Goal: Check status: Check status

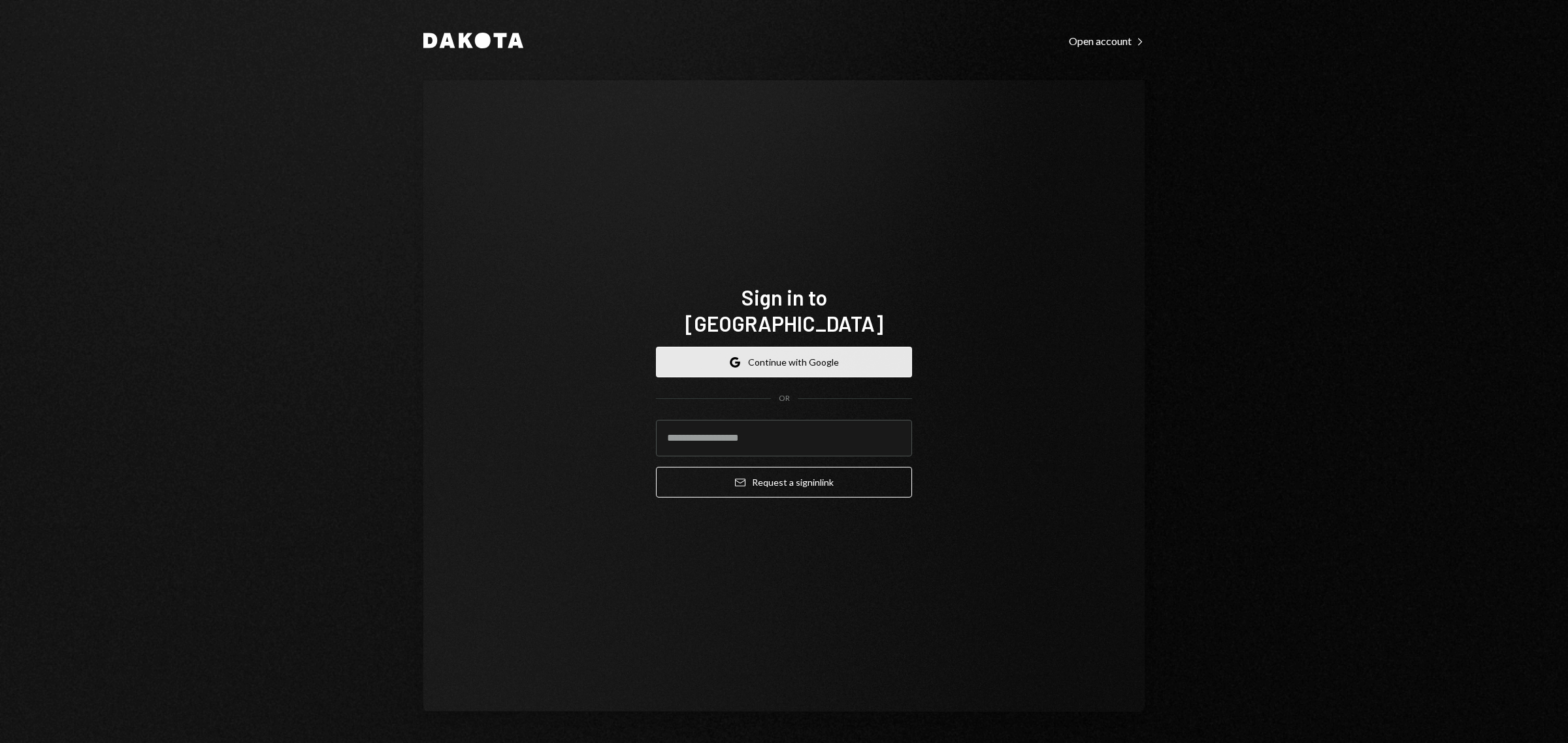
click at [773, 351] on button "Google Continue with Google" at bounding box center [784, 362] width 256 height 31
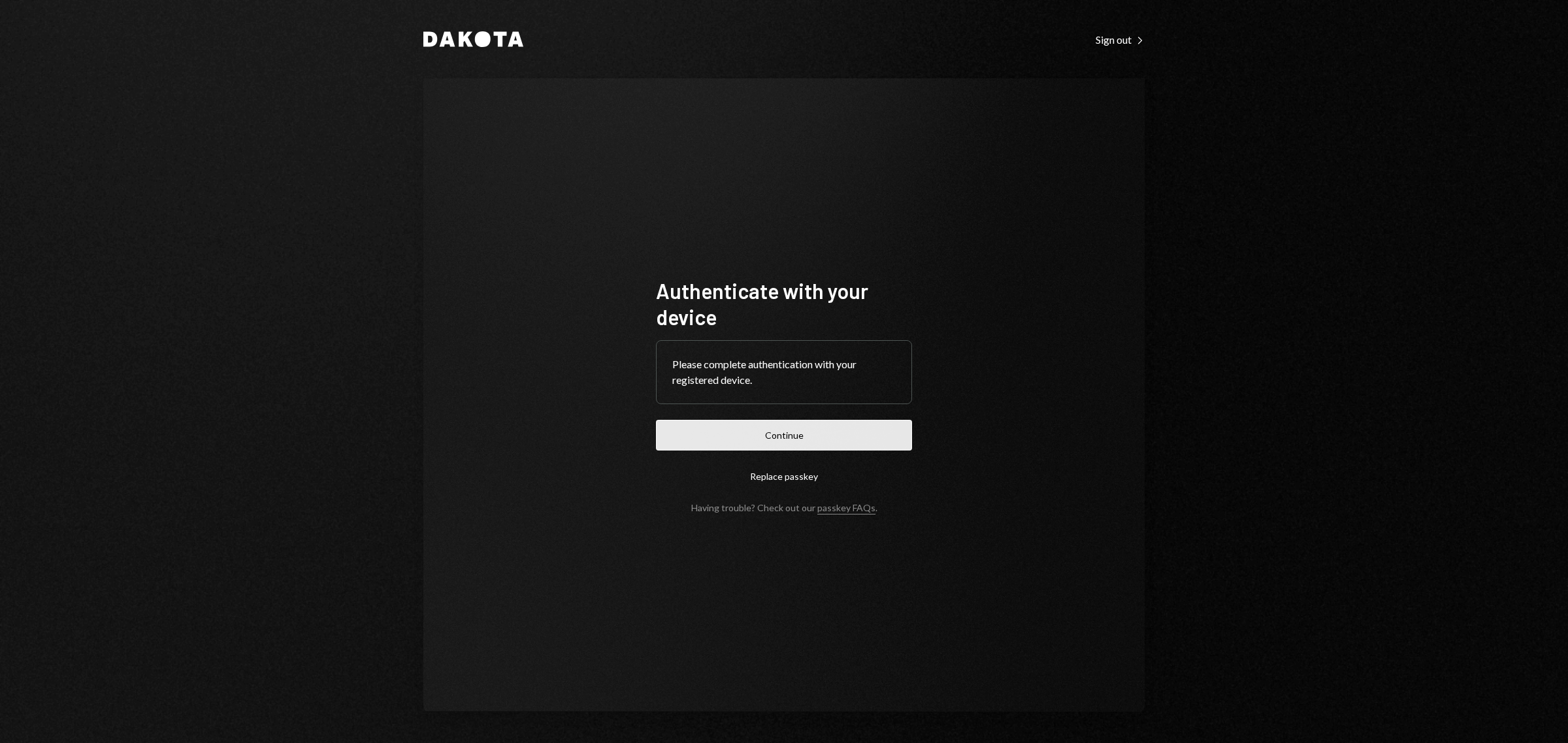
click at [799, 441] on button "Continue" at bounding box center [784, 435] width 256 height 31
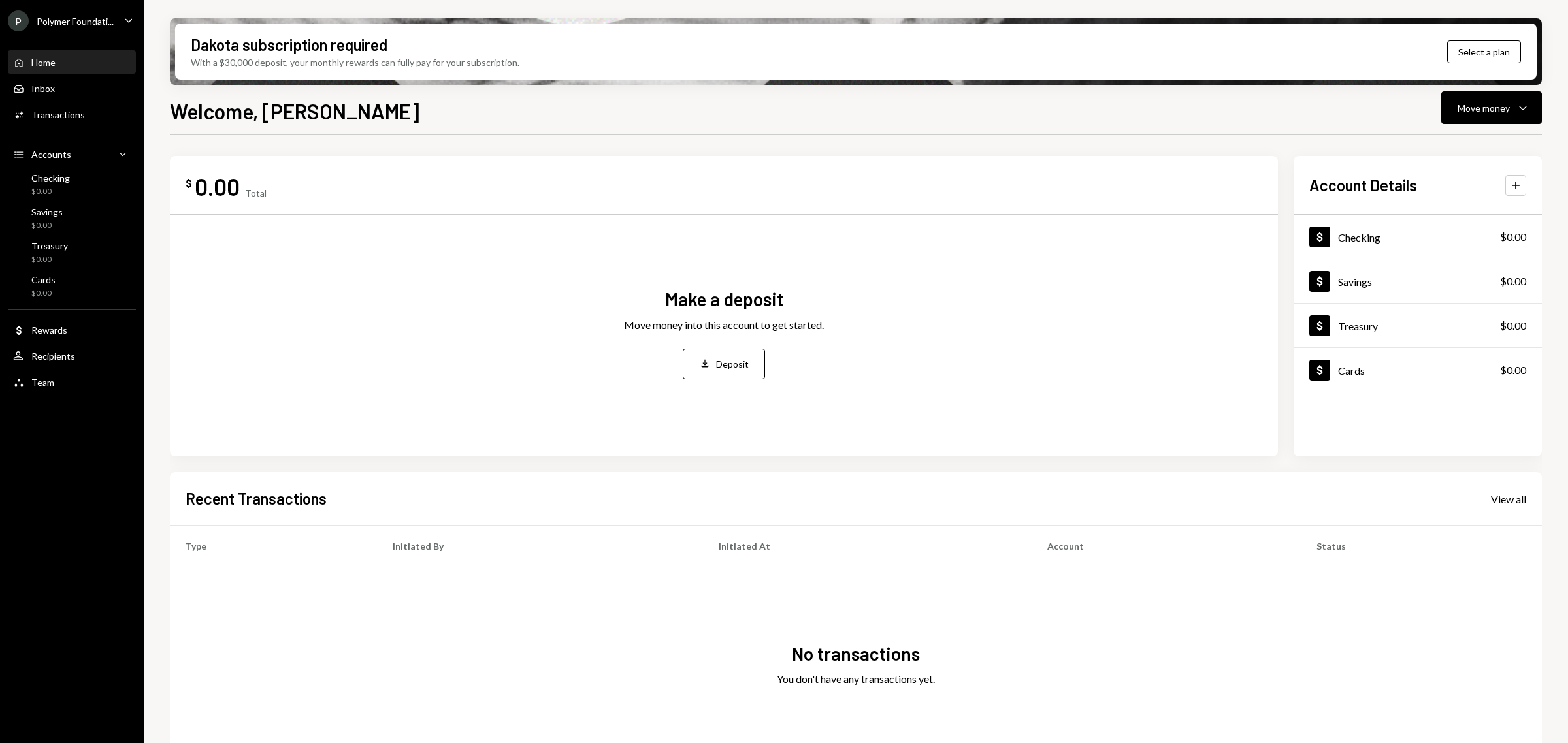
click at [57, 11] on div "P Polymer Foundati..." at bounding box center [61, 21] width 106 height 21
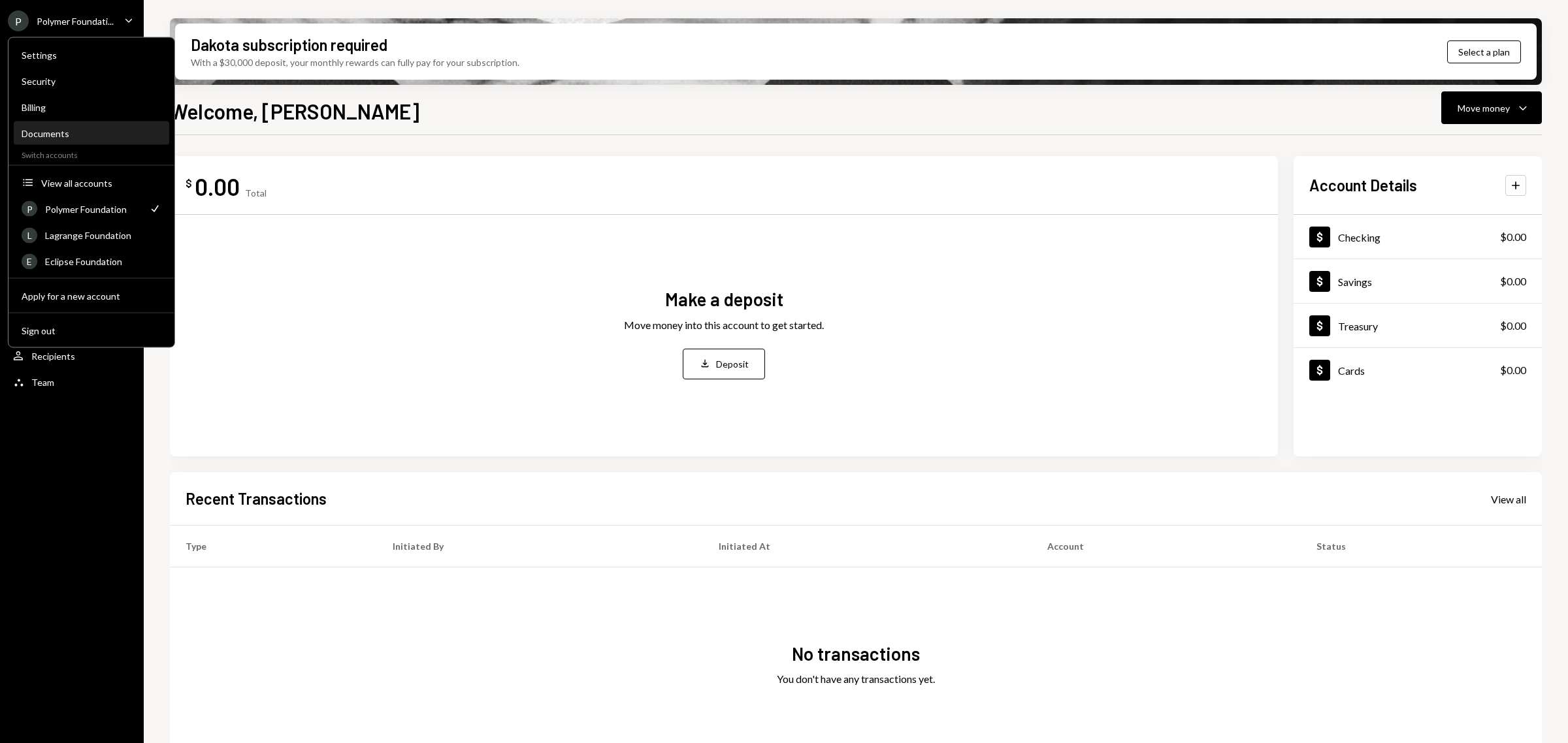
click at [36, 135] on div "Documents" at bounding box center [91, 133] width 139 height 11
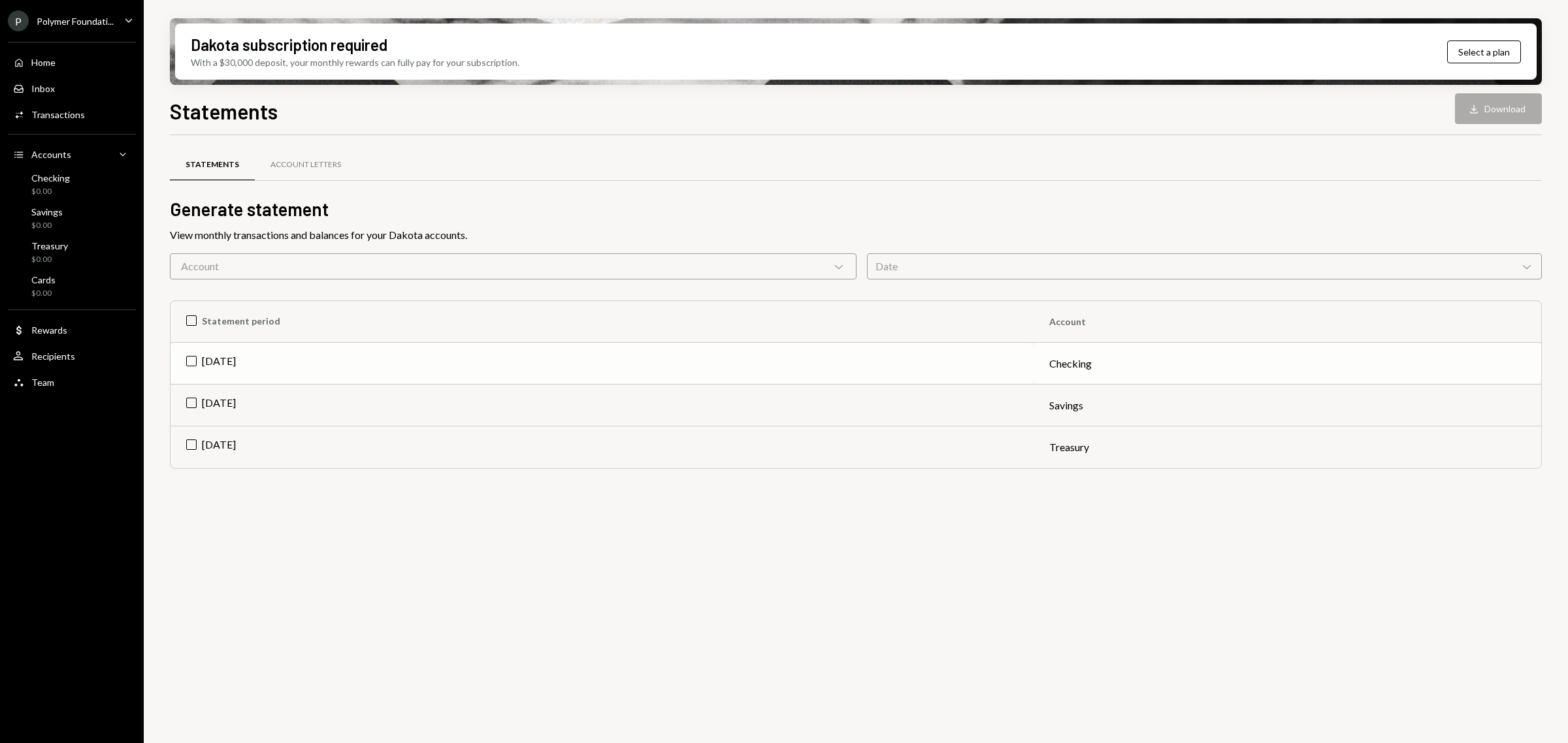
click at [224, 362] on td "[DATE]" at bounding box center [602, 364] width 863 height 42
click at [1488, 114] on button "Download Download" at bounding box center [1498, 108] width 87 height 31
click at [50, 20] on div "Polymer Foundati..." at bounding box center [75, 21] width 77 height 11
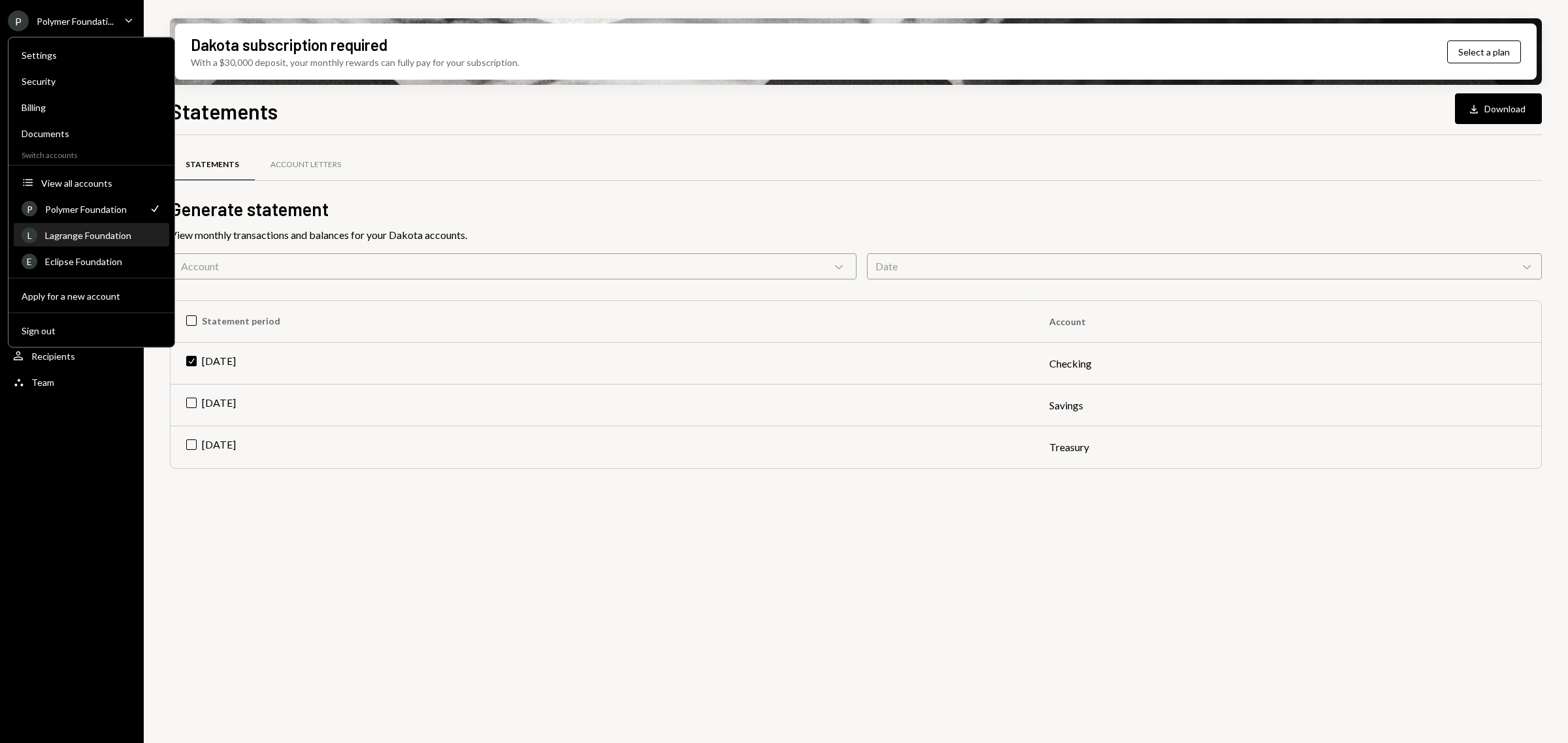
click at [86, 239] on div "L Lagrange Foundation" at bounding box center [91, 236] width 139 height 22
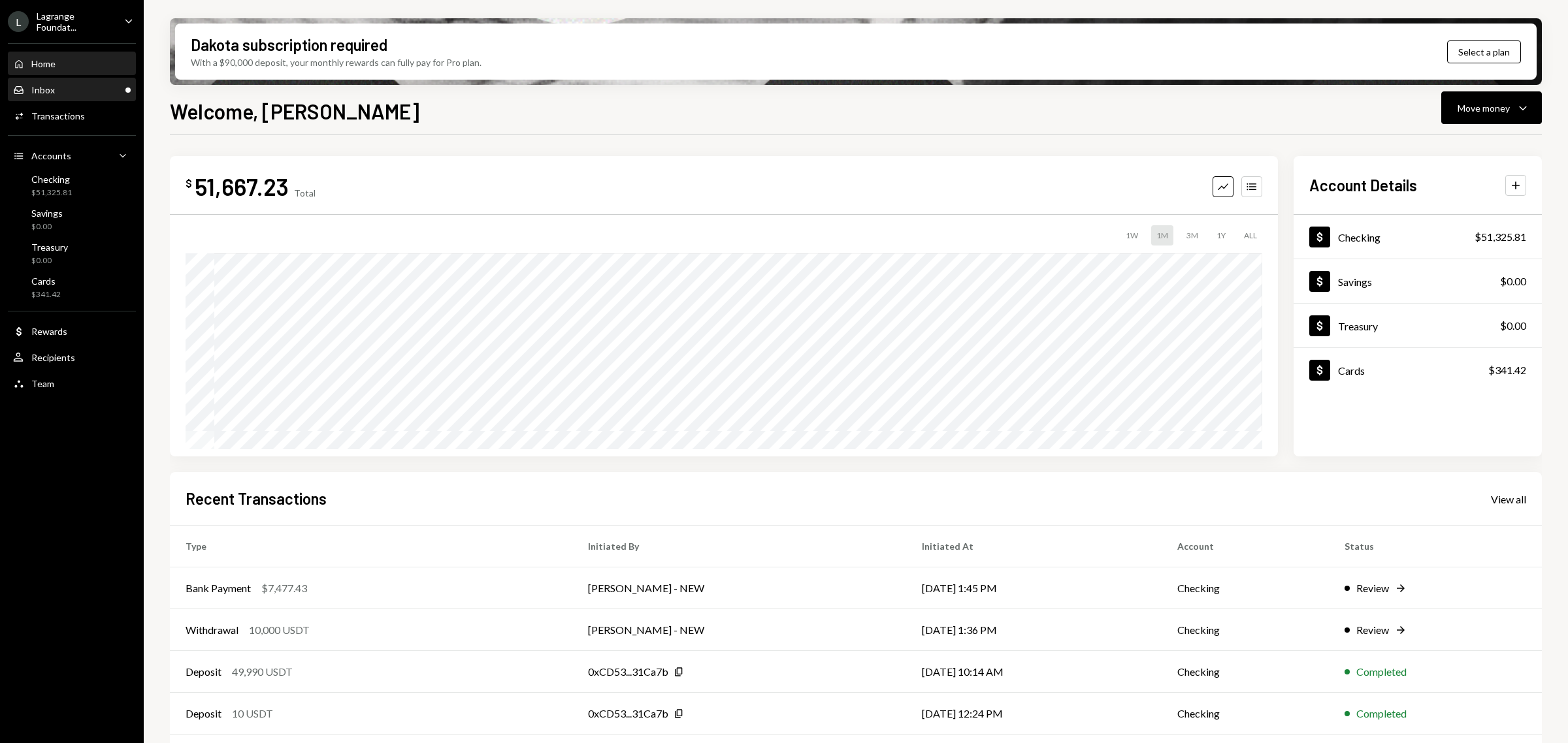
click at [70, 92] on div "Inbox Inbox" at bounding box center [71, 90] width 117 height 12
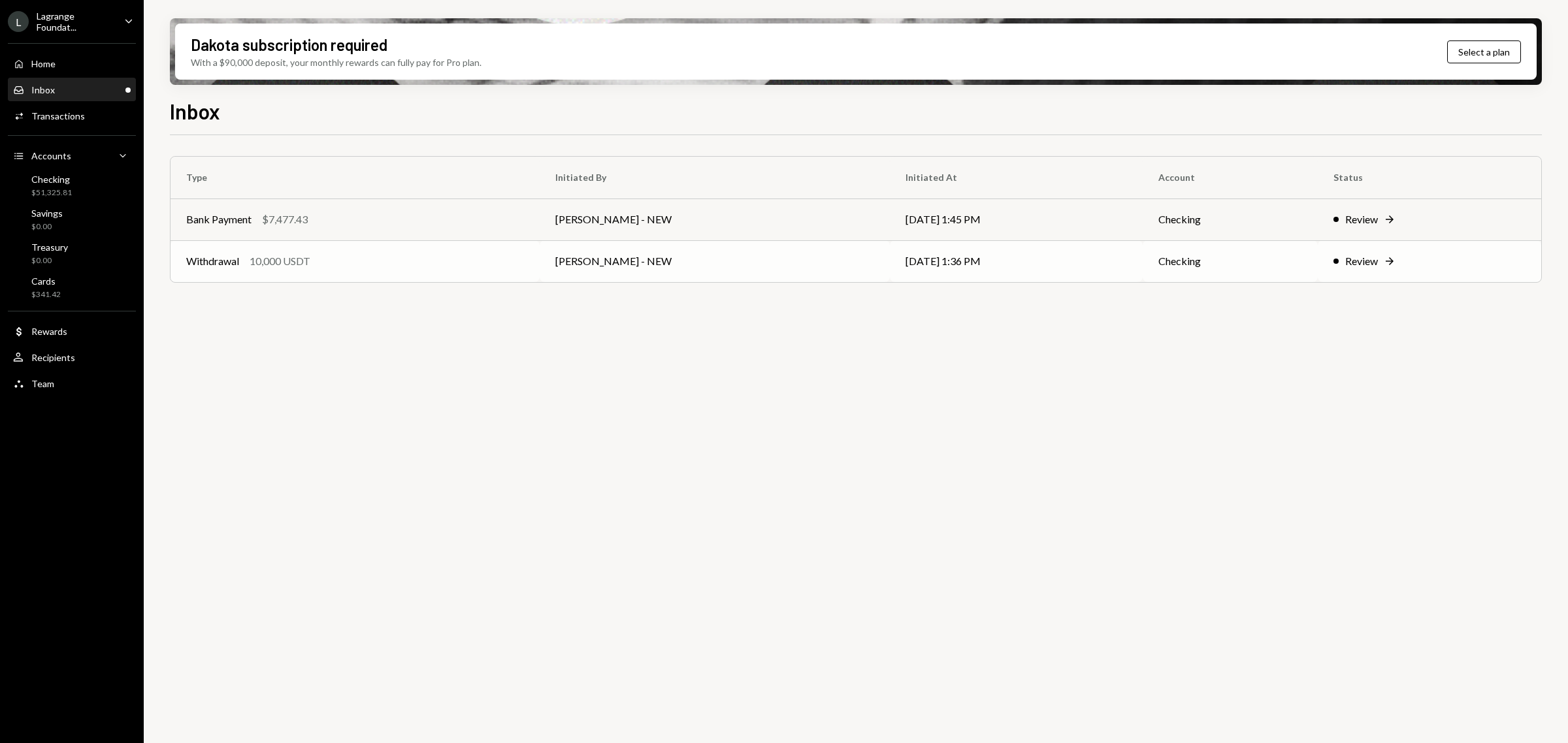
click at [468, 263] on div "Withdrawal 10,000 USDT" at bounding box center [355, 261] width 338 height 16
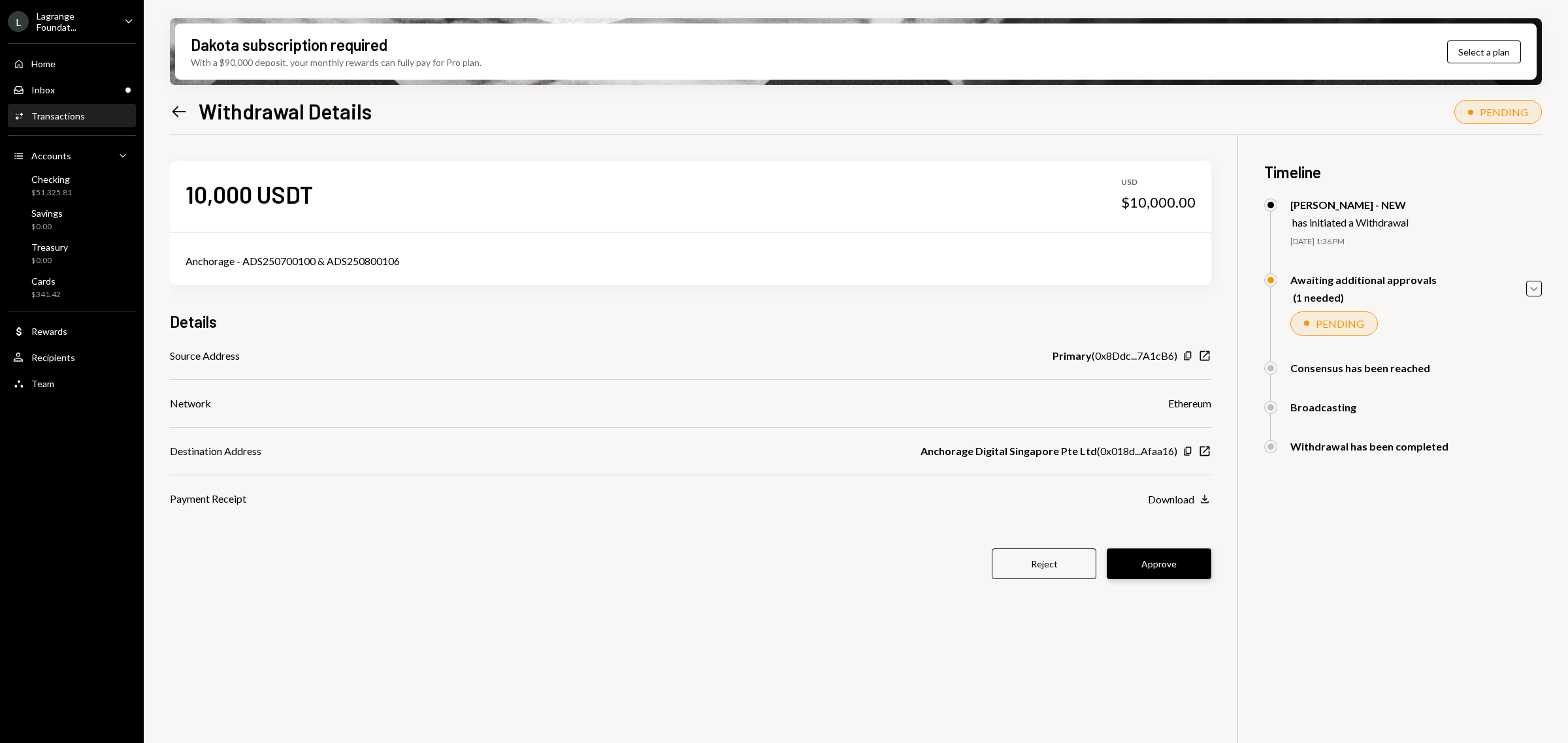
click at [1170, 561] on button "Approve" at bounding box center [1159, 563] width 105 height 31
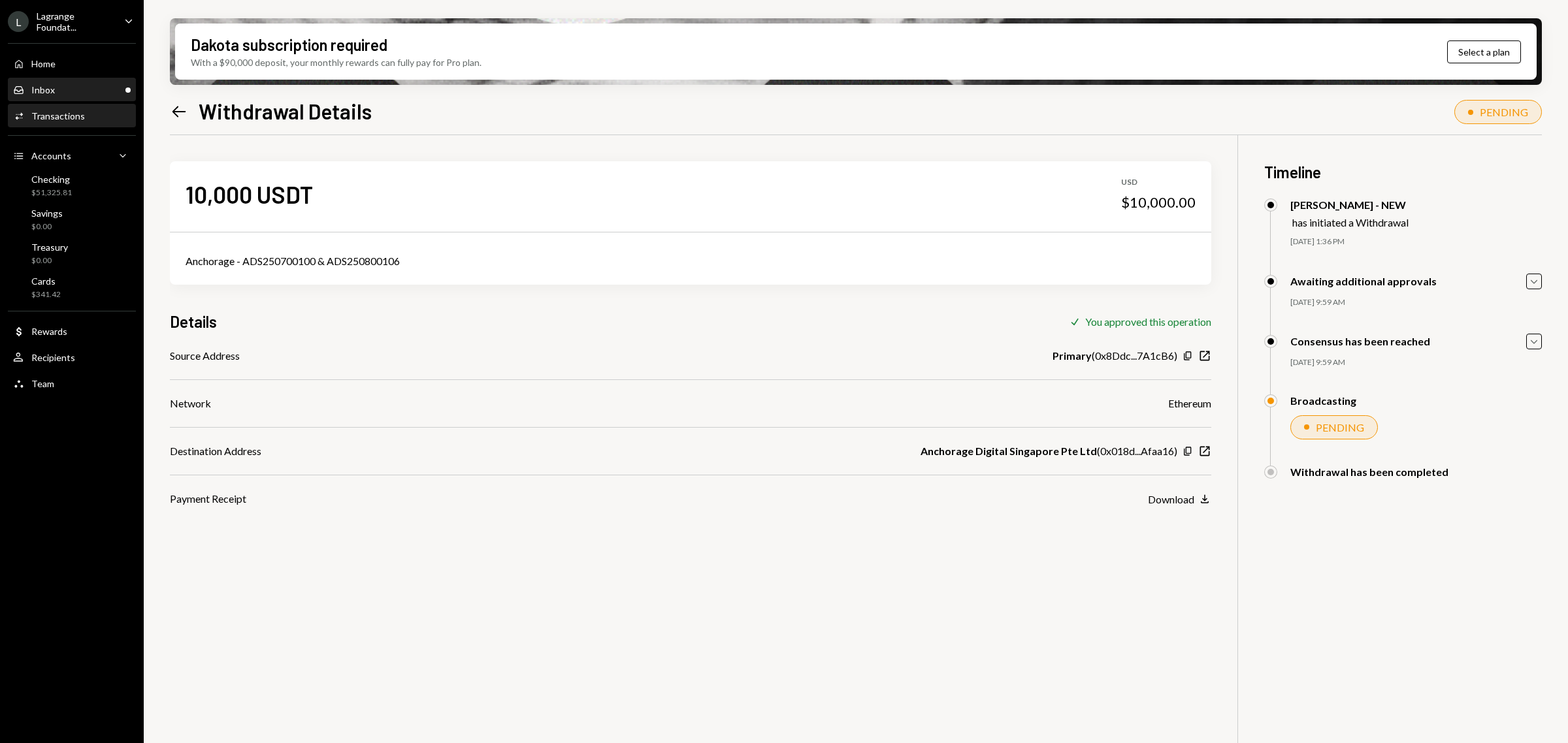
click at [92, 90] on div "Inbox Inbox" at bounding box center [71, 90] width 117 height 12
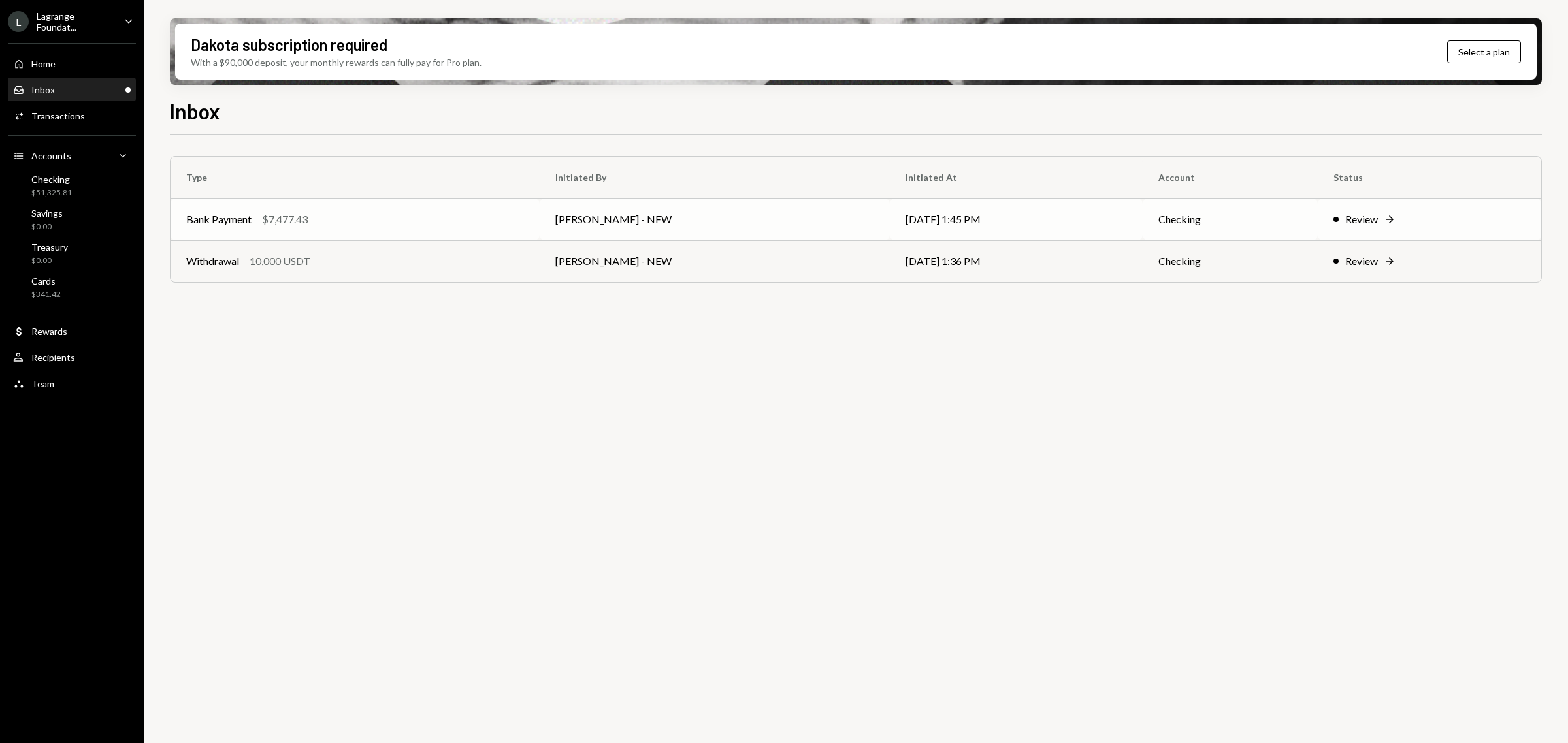
click at [408, 224] on div "Bank Payment $7,477.43" at bounding box center [355, 219] width 338 height 16
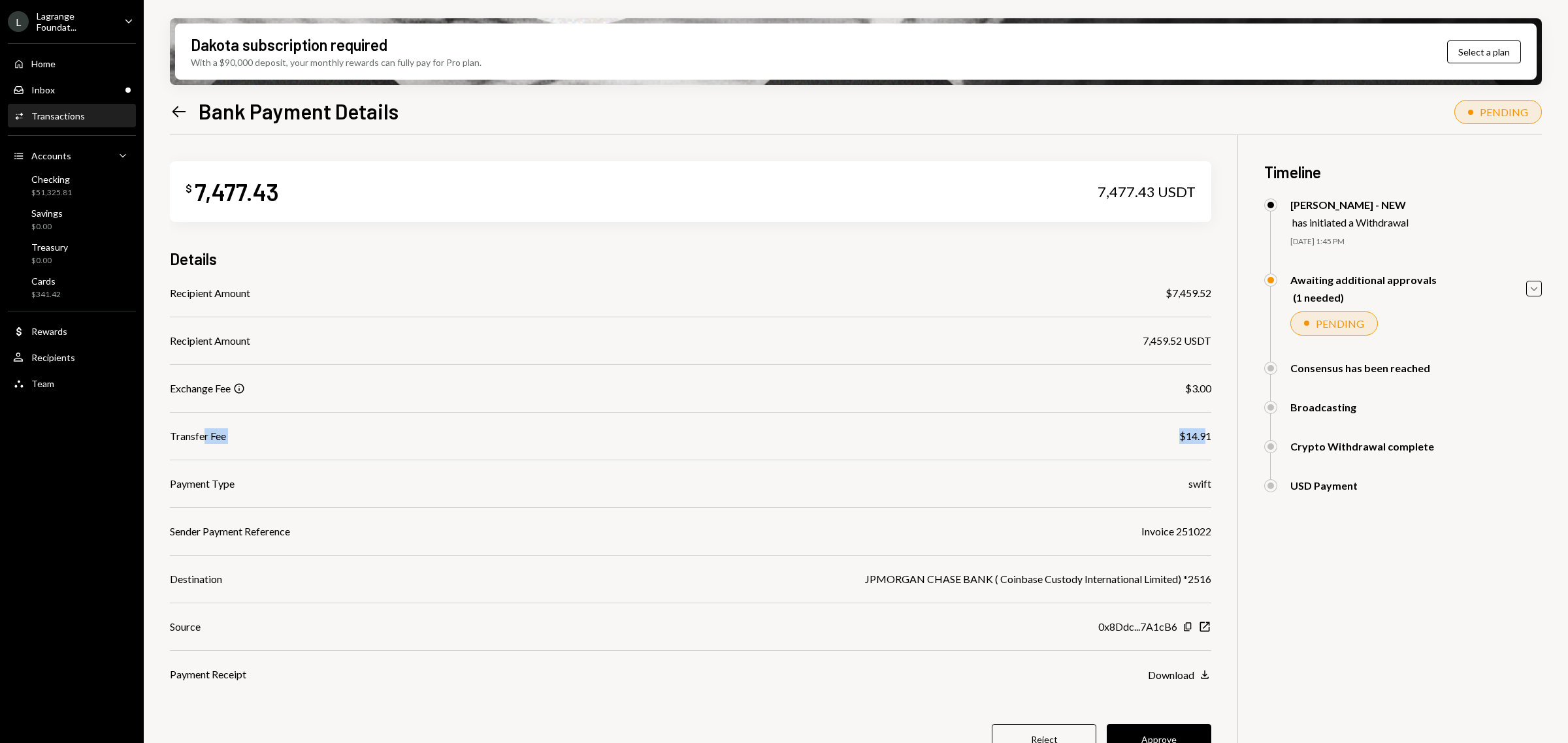
drag, startPoint x: 205, startPoint y: 433, endPoint x: 1206, endPoint y: 421, distance: 1001.1
click at [1206, 421] on div "Recipient Amount $7,459.52 Recipient Amount 7,459.52 USDT Exchange Fee Info $3.…" at bounding box center [690, 484] width 1041 height 397
click at [1095, 439] on div "Transfer Fee $14.91" at bounding box center [690, 436] width 1041 height 16
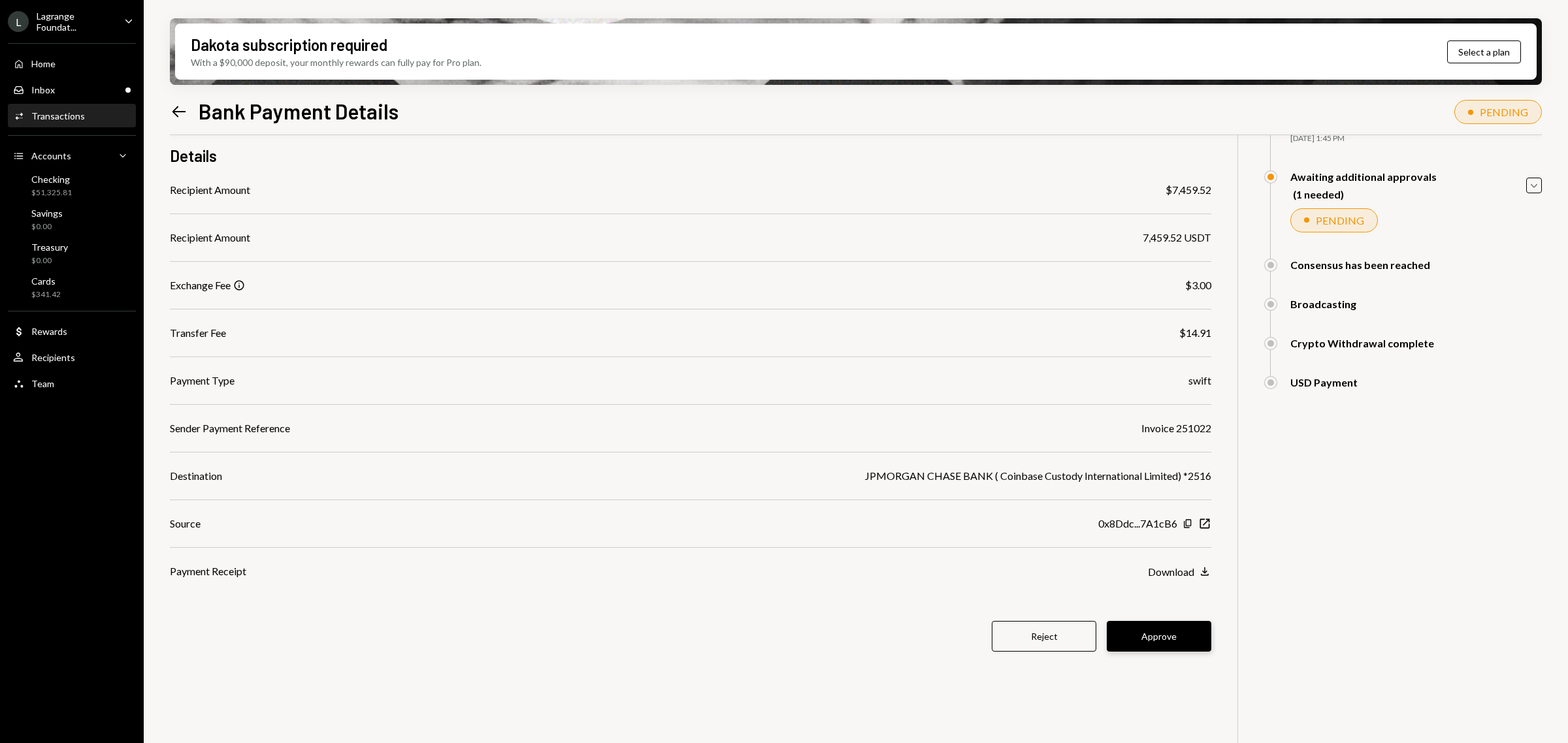
scroll to position [105, 0]
click at [1182, 635] on button "Approve" at bounding box center [1159, 635] width 105 height 31
